Goal: Task Accomplishment & Management: Use online tool/utility

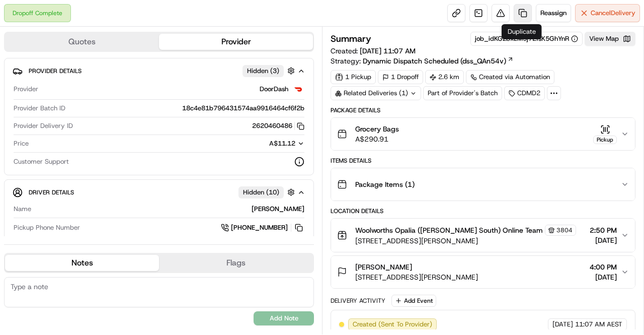
click at [517, 8] on link at bounding box center [523, 13] width 18 height 18
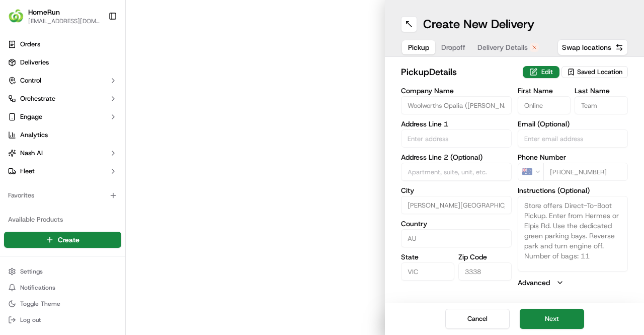
type input "[STREET_ADDRESS]"
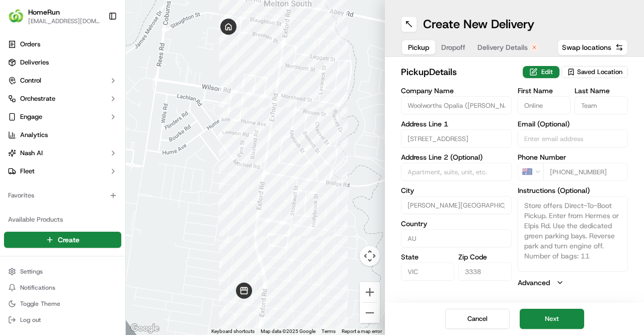
click at [498, 40] on button "Delivery Details" at bounding box center [507, 47] width 73 height 14
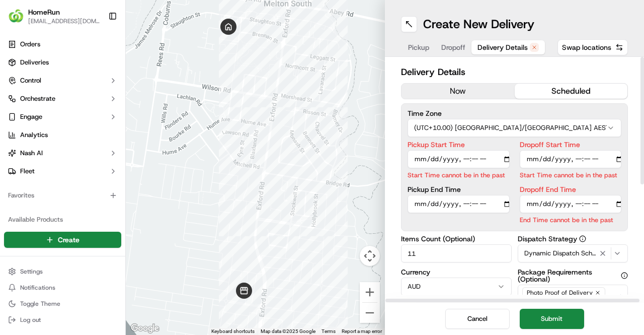
click at [469, 89] on button "now" at bounding box center [457, 91] width 113 height 15
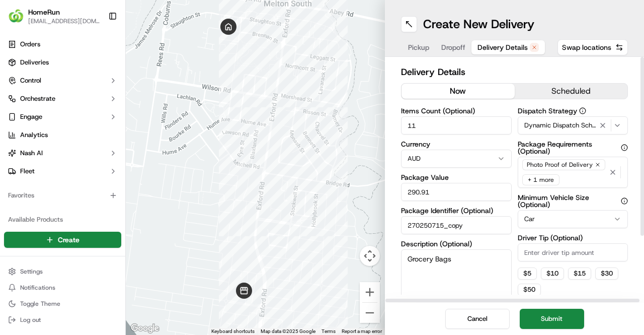
click at [510, 65] on h2 "Delivery Details" at bounding box center [514, 72] width 227 height 14
click at [505, 65] on h2 "Delivery Details" at bounding box center [514, 72] width 227 height 14
click at [550, 315] on button "Submit" at bounding box center [552, 318] width 64 height 20
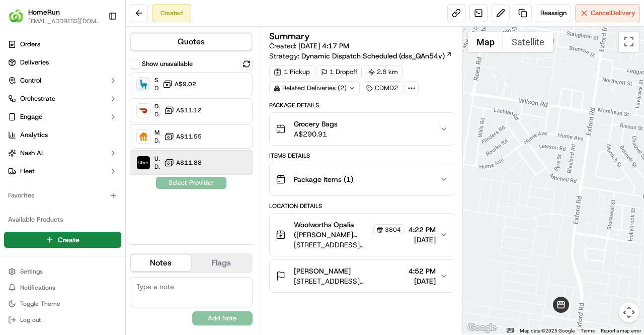
click at [209, 165] on div "Uber Dropoff ETA 42 minutes A$11.88" at bounding box center [191, 162] width 123 height 24
click at [199, 182] on button "Assign Provider" at bounding box center [190, 183] width 71 height 12
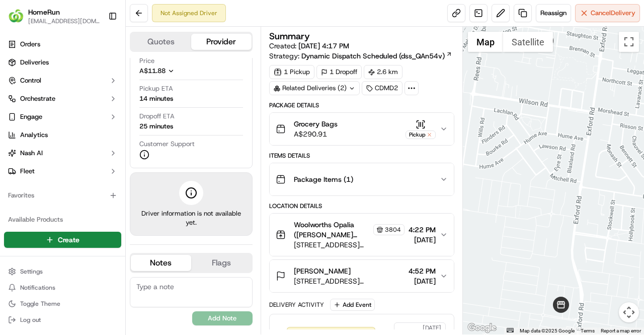
scroll to position [52, 0]
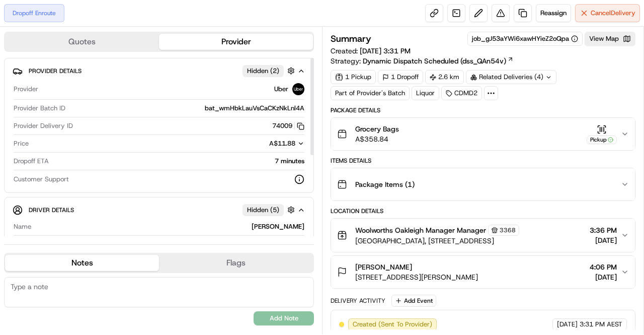
scroll to position [268, 0]
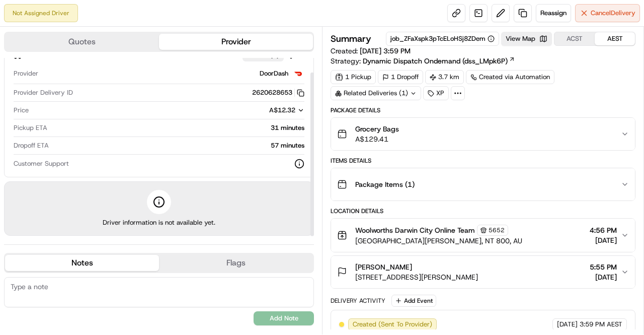
scroll to position [55, 0]
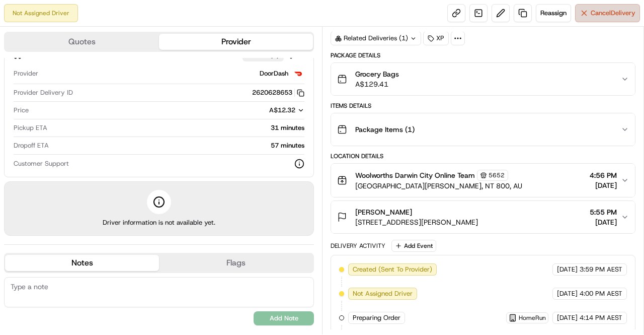
click at [592, 9] on span "Cancel Delivery" at bounding box center [613, 13] width 45 height 9
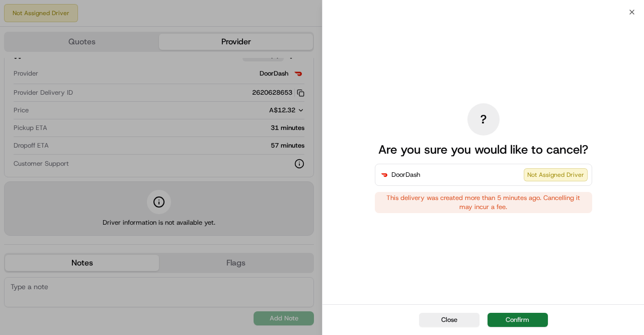
click at [525, 315] on button "Confirm" at bounding box center [517, 319] width 60 height 14
